Goal: Task Accomplishment & Management: Complete application form

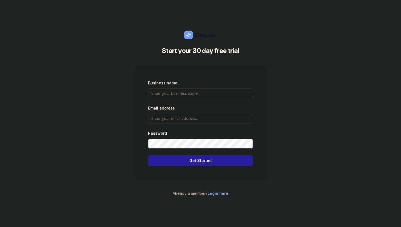
click at [217, 195] on link "Login here" at bounding box center [218, 193] width 21 height 5
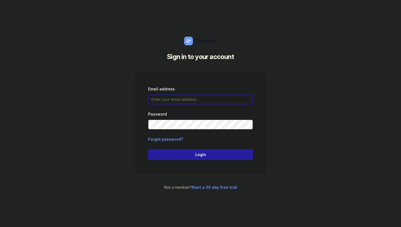
click at [194, 98] on input "email" at bounding box center [200, 99] width 105 height 10
type input "[EMAIL_ADDRESS][DOMAIN_NAME]"
click at [195, 40] on icon at bounding box center [200, 41] width 33 height 9
click at [194, 40] on icon at bounding box center [200, 41] width 33 height 9
click at [179, 110] on div "Email address Password Forgot password? Login" at bounding box center [200, 123] width 105 height 74
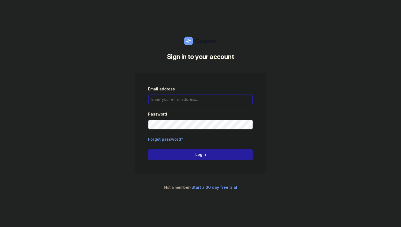
click at [182, 103] on input "email" at bounding box center [200, 99] width 105 height 10
type input "[EMAIL_ADDRESS][DOMAIN_NAME]"
click at [182, 133] on div "Email address adityatinkercad@gmail.com Password Forgot password? Login" at bounding box center [200, 123] width 105 height 74
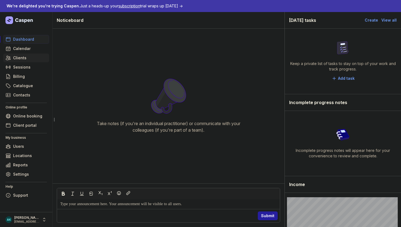
click at [22, 57] on span "Clients" at bounding box center [19, 58] width 13 height 7
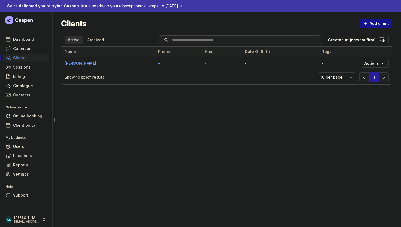
click at [371, 26] on span "Add client" at bounding box center [376, 23] width 26 height 7
select select
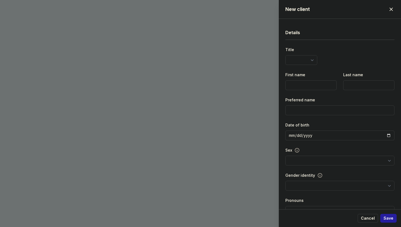
select select
click at [229, 128] on div "New client Close panel Details Title Dr Mr Ms Mrs Miss [PERSON_NAME] Master Fir…" at bounding box center [200, 113] width 401 height 227
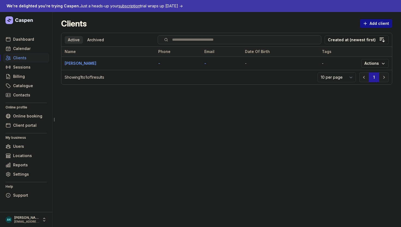
click at [373, 27] on button "Add client" at bounding box center [376, 23] width 32 height 9
select select
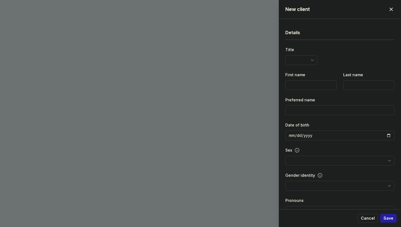
select select
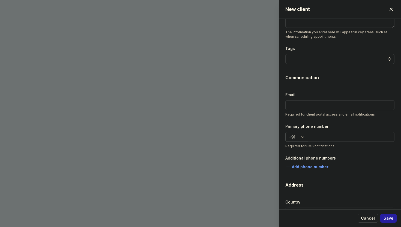
scroll to position [236, 0]
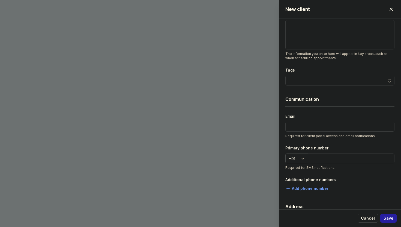
click at [385, 82] on div at bounding box center [390, 81] width 10 height 10
click at [356, 71] on div "Tags" at bounding box center [340, 70] width 109 height 7
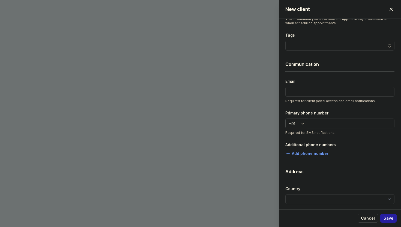
scroll to position [275, 0]
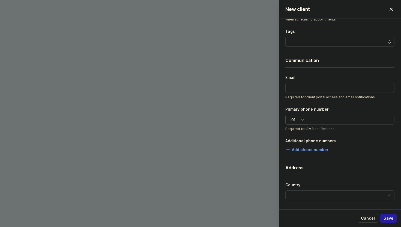
click at [281, 91] on div "Details Title Dr Mr Ms Mrs Miss [PERSON_NAME] Master First name Last name Prefe…" at bounding box center [340, 166] width 122 height 845
click at [270, 91] on div "New client Close panel Details Title Dr Mr Ms Mrs Miss [PERSON_NAME] Master Fir…" at bounding box center [200, 113] width 401 height 227
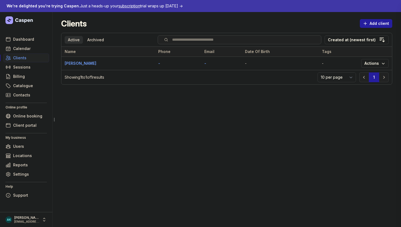
drag, startPoint x: 270, startPoint y: 91, endPoint x: 265, endPoint y: 91, distance: 4.9
click at [266, 91] on div "New client Close panel Details Title Dr Mr Ms Mrs Miss [PERSON_NAME] Master Fir…" at bounding box center [200, 113] width 401 height 227
click at [379, 28] on div "Clients Add client" at bounding box center [226, 24] width 331 height 10
click at [379, 26] on span "Add client" at bounding box center [376, 23] width 26 height 7
select select
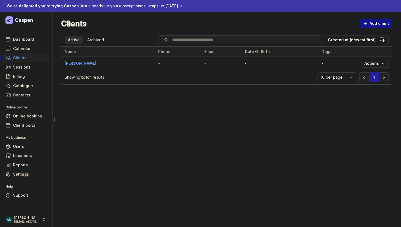
select select
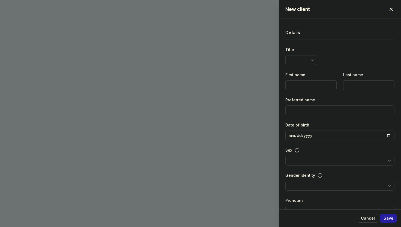
select select
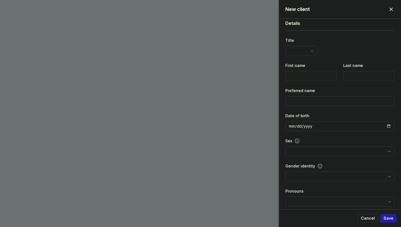
scroll to position [0, 0]
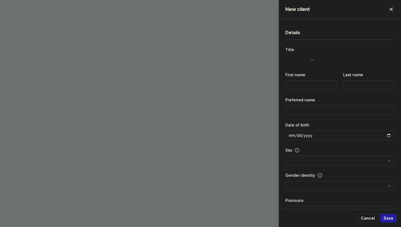
click at [303, 60] on select "Dr Mr Ms Mrs Miss [PERSON_NAME] Master" at bounding box center [302, 60] width 32 height 10
click at [286, 55] on select "Dr Mr Ms Mrs Miss [PERSON_NAME] Master" at bounding box center [302, 60] width 32 height 10
click at [393, 7] on span "button" at bounding box center [391, 9] width 12 height 12
